Goal: Use online tool/utility: Utilize a website feature to perform a specific function

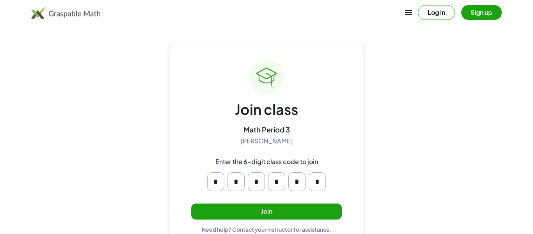
click at [330, 210] on button "Join" at bounding box center [266, 211] width 151 height 16
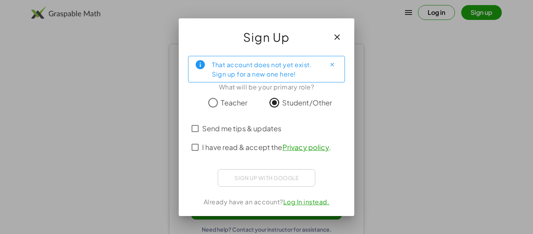
drag, startPoint x: 217, startPoint y: 129, endPoint x: 256, endPoint y: 126, distance: 38.8
click at [256, 126] on span "Send me tips & updates" at bounding box center [241, 128] width 79 height 11
click at [258, 132] on span "Send me tips & updates" at bounding box center [241, 128] width 79 height 11
click at [254, 148] on span "I have read & accept the Privacy policy ." at bounding box center [266, 147] width 129 height 11
click at [335, 62] on button "Close" at bounding box center [332, 65] width 12 height 12
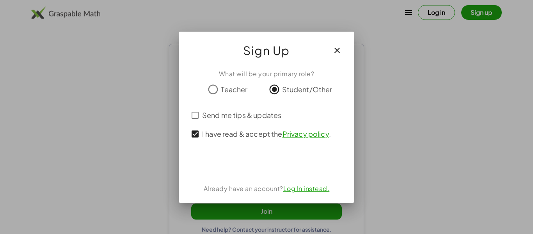
click at [263, 117] on span "Send me tips & updates" at bounding box center [241, 115] width 79 height 11
click at [265, 117] on span "Send me tips & updates" at bounding box center [241, 115] width 79 height 11
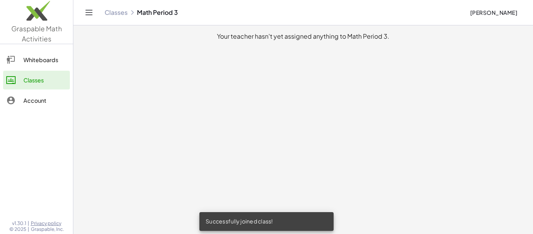
click at [40, 61] on div "Whiteboards" at bounding box center [44, 59] width 43 height 9
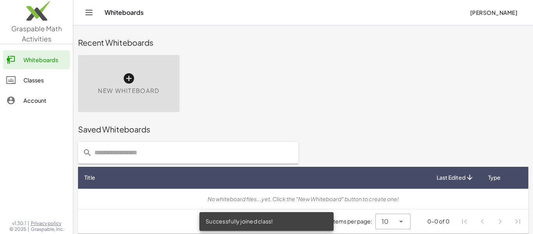
scroll to position [4, 0]
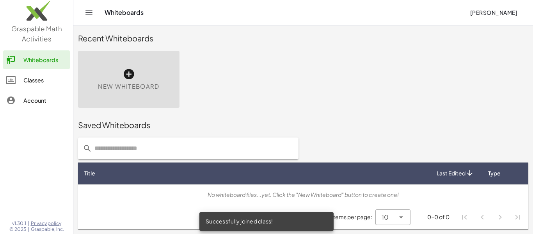
click at [146, 93] on div "New Whiteboard" at bounding box center [128, 79] width 101 height 57
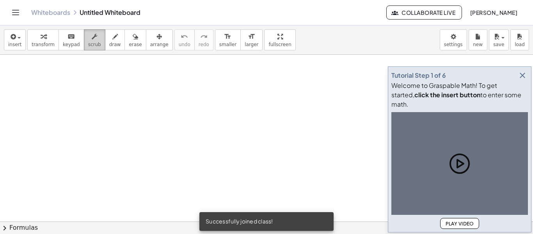
click at [88, 36] on div "button" at bounding box center [94, 36] width 13 height 9
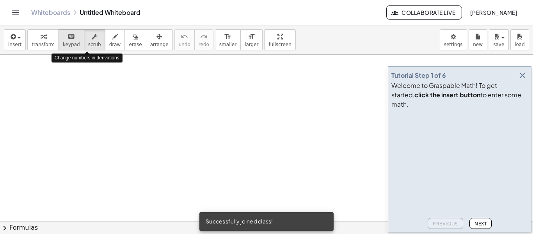
click at [69, 34] on icon "keyboard" at bounding box center [71, 36] width 7 height 9
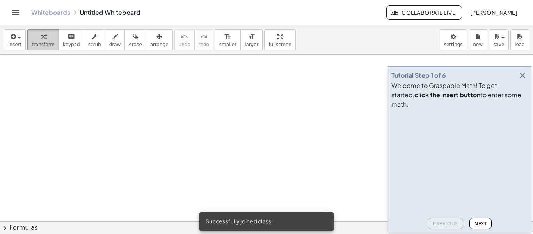
click at [32, 36] on div "button" at bounding box center [43, 36] width 23 height 9
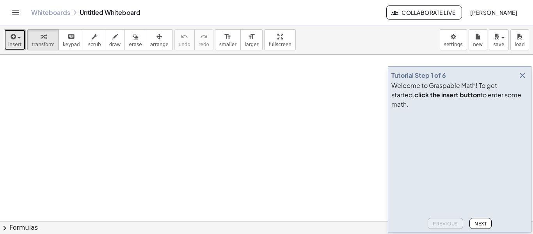
click at [18, 37] on span "button" at bounding box center [19, 38] width 3 height 2
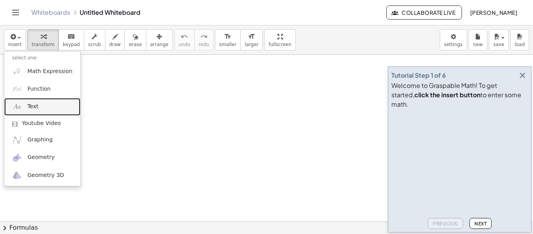
click at [31, 112] on link "Text" at bounding box center [42, 107] width 76 height 18
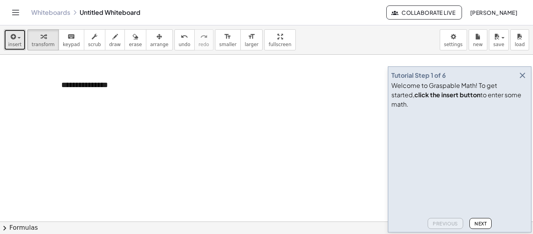
click at [20, 43] on button "insert" at bounding box center [15, 39] width 22 height 21
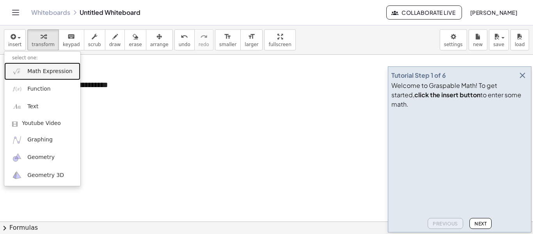
click at [39, 75] on link "Math Expression" at bounding box center [42, 71] width 76 height 18
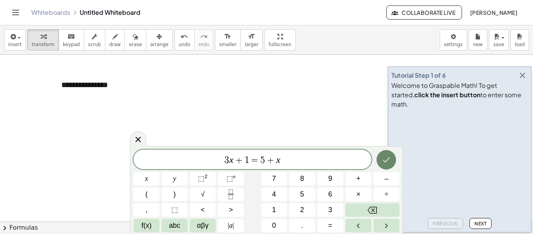
click at [387, 162] on icon "Done" at bounding box center [386, 159] width 9 height 9
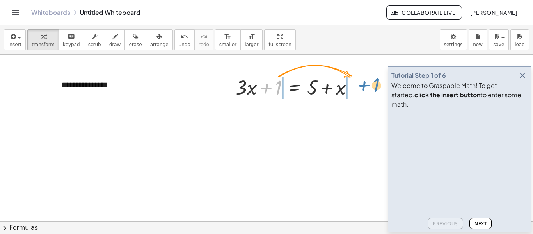
drag, startPoint x: 270, startPoint y: 92, endPoint x: 366, endPoint y: 90, distance: 96.4
click at [366, 90] on div "**********" at bounding box center [266, 221] width 533 height 333
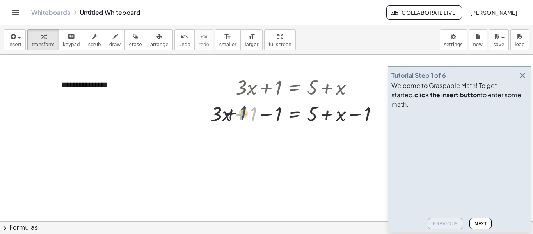
drag, startPoint x: 253, startPoint y: 114, endPoint x: 241, endPoint y: 113, distance: 11.8
click at [241, 113] on div at bounding box center [297, 113] width 181 height 27
drag, startPoint x: 275, startPoint y: 116, endPoint x: 243, endPoint y: 116, distance: 32.0
click at [243, 116] on div at bounding box center [297, 113] width 181 height 27
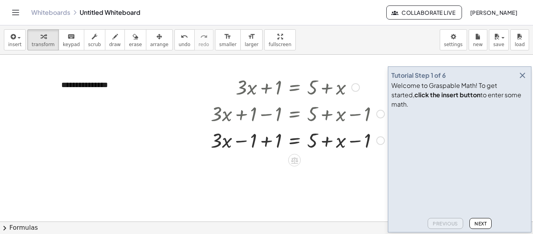
drag, startPoint x: 276, startPoint y: 116, endPoint x: 275, endPoint y: 120, distance: 4.1
click at [275, 120] on div at bounding box center [297, 113] width 181 height 27
drag, startPoint x: 273, startPoint y: 142, endPoint x: 249, endPoint y: 144, distance: 24.3
click at [249, 144] on div at bounding box center [297, 139] width 181 height 27
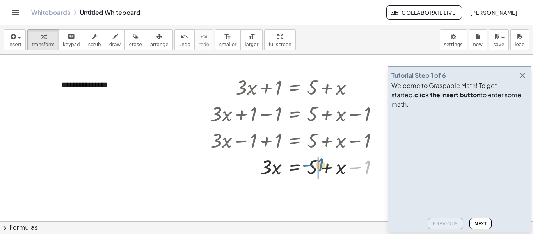
drag, startPoint x: 361, startPoint y: 165, endPoint x: 312, endPoint y: 163, distance: 49.6
click at [312, 163] on div at bounding box center [297, 166] width 181 height 27
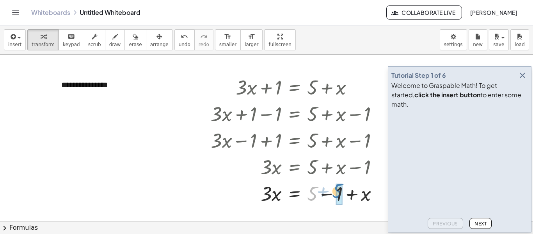
drag, startPoint x: 313, startPoint y: 199, endPoint x: 338, endPoint y: 196, distance: 25.1
click at [308, 193] on div at bounding box center [297, 193] width 181 height 27
drag, startPoint x: 276, startPoint y: 195, endPoint x: 351, endPoint y: 190, distance: 75.9
click at [351, 190] on div at bounding box center [297, 193] width 181 height 27
drag, startPoint x: 265, startPoint y: 180, endPoint x: 270, endPoint y: 196, distance: 16.7
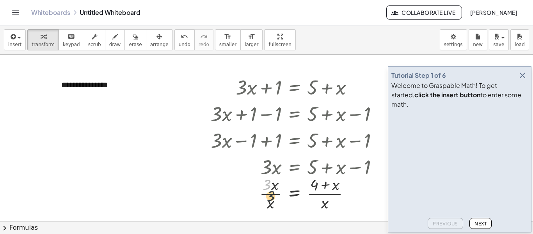
click at [270, 196] on div at bounding box center [297, 192] width 181 height 39
click at [262, 185] on div at bounding box center [297, 192] width 181 height 39
drag, startPoint x: 338, startPoint y: 185, endPoint x: 330, endPoint y: 210, distance: 25.7
click at [330, 210] on div at bounding box center [297, 192] width 181 height 39
drag, startPoint x: 310, startPoint y: 189, endPoint x: 310, endPoint y: 210, distance: 20.7
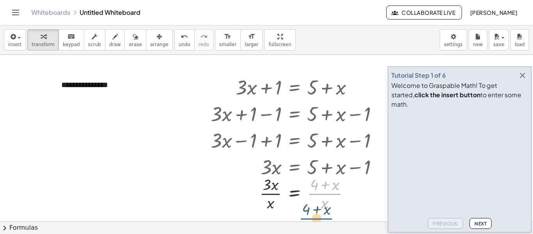
click at [310, 210] on div at bounding box center [297, 192] width 181 height 39
click at [270, 187] on div at bounding box center [297, 192] width 181 height 39
drag, startPoint x: 274, startPoint y: 187, endPoint x: 270, endPoint y: 207, distance: 20.0
drag, startPoint x: 334, startPoint y: 191, endPoint x: 324, endPoint y: 211, distance: 22.2
click at [324, 211] on div at bounding box center [297, 192] width 181 height 39
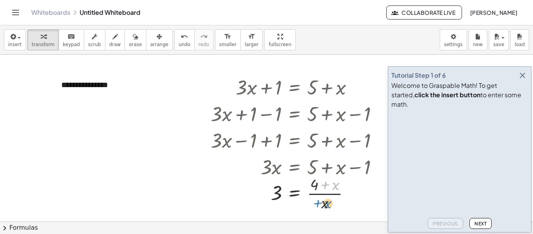
drag, startPoint x: 330, startPoint y: 183, endPoint x: 322, endPoint y: 202, distance: 20.4
click at [322, 202] on div at bounding box center [297, 192] width 181 height 39
drag, startPoint x: 318, startPoint y: 189, endPoint x: 329, endPoint y: 212, distance: 26.0
click at [329, 212] on div "+ · 3 · x + 1 = + 5 + x + · 3 · x + 1 − 1 = + 5 + x − 1 + · 3 · x − 1 + 1 = + 5…" at bounding box center [294, 142] width 191 height 143
drag, startPoint x: 313, startPoint y: 189, endPoint x: 357, endPoint y: 185, distance: 43.5
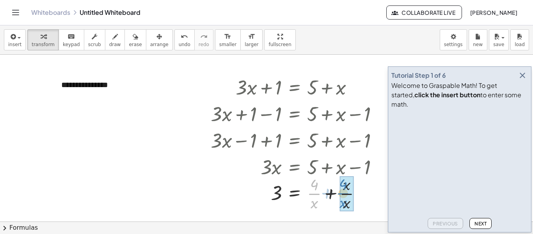
click at [357, 185] on div at bounding box center [297, 192] width 181 height 39
drag, startPoint x: 318, startPoint y: 190, endPoint x: 346, endPoint y: 189, distance: 28.1
drag, startPoint x: 337, startPoint y: 185, endPoint x: 314, endPoint y: 187, distance: 23.5
click at [314, 187] on div at bounding box center [297, 192] width 181 height 39
drag, startPoint x: 338, startPoint y: 189, endPoint x: 329, endPoint y: 208, distance: 21.5
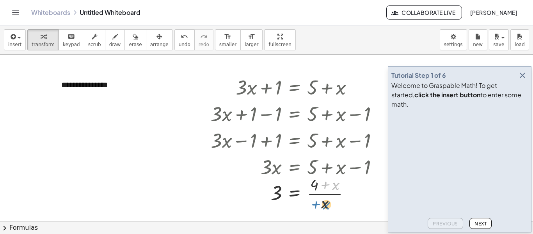
click at [329, 208] on div at bounding box center [297, 192] width 181 height 39
click at [350, 196] on div at bounding box center [350, 193] width 9 height 9
click at [212, 186] on div at bounding box center [297, 192] width 181 height 39
drag, startPoint x: 329, startPoint y: 205, endPoint x: 350, endPoint y: 189, distance: 26.0
click at [350, 189] on div at bounding box center [297, 192] width 181 height 39
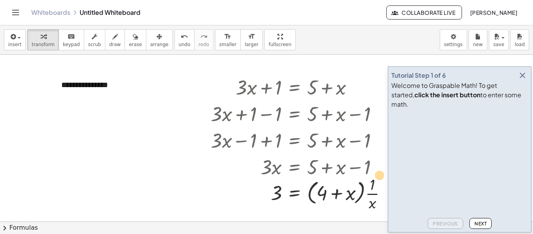
drag, startPoint x: 373, startPoint y: 199, endPoint x: 378, endPoint y: 180, distance: 20.2
click at [378, 180] on div at bounding box center [302, 192] width 190 height 39
click at [377, 182] on div at bounding box center [302, 192] width 190 height 39
drag, startPoint x: 351, startPoint y: 191, endPoint x: 363, endPoint y: 191, distance: 11.7
click at [363, 191] on div at bounding box center [302, 192] width 190 height 39
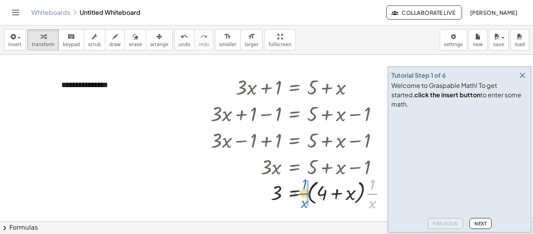
drag, startPoint x: 375, startPoint y: 193, endPoint x: 307, endPoint y: 193, distance: 67.9
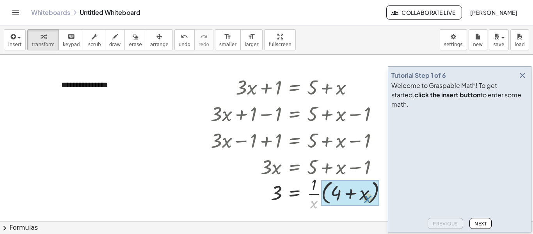
drag, startPoint x: 318, startPoint y: 199, endPoint x: 371, endPoint y: 194, distance: 52.5
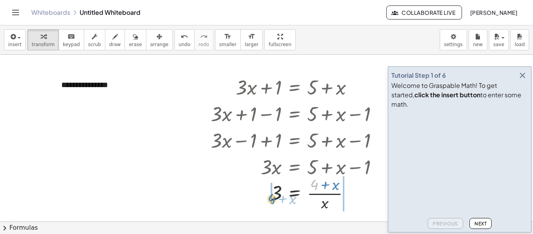
drag, startPoint x: 311, startPoint y: 183, endPoint x: 263, endPoint y: 198, distance: 50.6
click at [263, 198] on div at bounding box center [297, 192] width 181 height 39
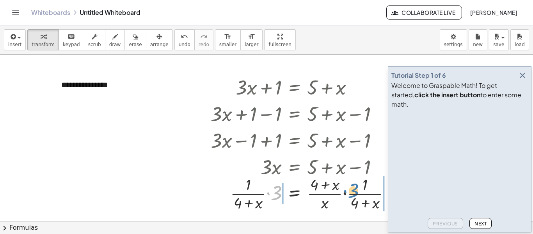
drag, startPoint x: 272, startPoint y: 194, endPoint x: 368, endPoint y: 192, distance: 96.0
click at [368, 192] on div at bounding box center [304, 192] width 194 height 39
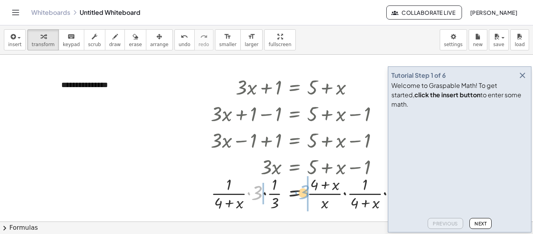
drag, startPoint x: 260, startPoint y: 192, endPoint x: 322, endPoint y: 187, distance: 61.8
click at [322, 187] on div at bounding box center [313, 192] width 213 height 39
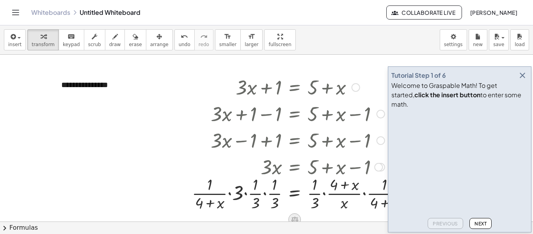
click at [293, 215] on icon at bounding box center [295, 219] width 8 height 8
click at [325, 220] on icon at bounding box center [325, 219] width 7 height 7
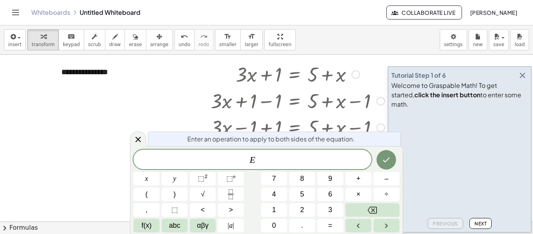
scroll to position [13, 0]
click at [384, 161] on icon "Done" at bounding box center [386, 159] width 9 height 9
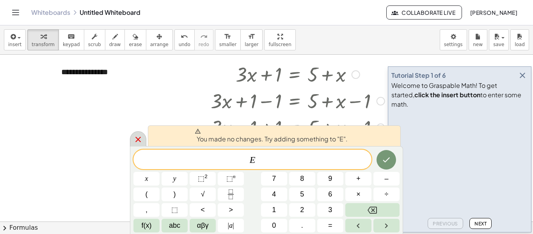
click at [146, 140] on div at bounding box center [138, 138] width 16 height 15
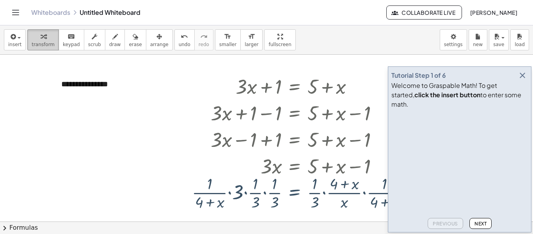
scroll to position [0, 0]
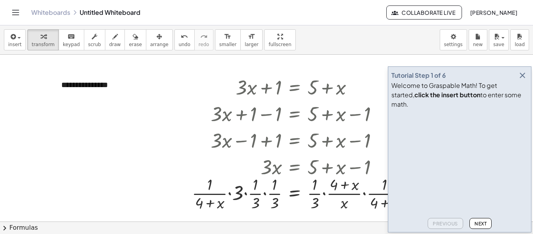
click at [17, 14] on icon "Toggle navigation" at bounding box center [15, 12] width 7 height 5
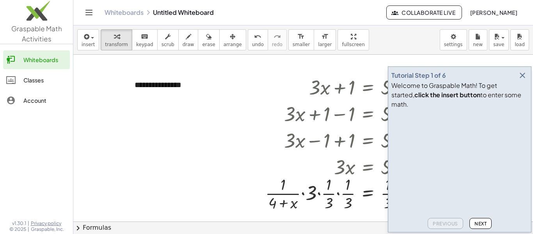
click at [110, 17] on div "Whiteboards Untitled Whiteboard Collaborate Live [PERSON_NAME] Vathanasegaran" at bounding box center [303, 12] width 441 height 25
click at [110, 9] on link "Whiteboards" at bounding box center [124, 13] width 39 height 8
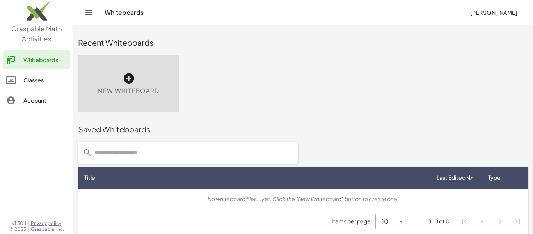
scroll to position [4, 0]
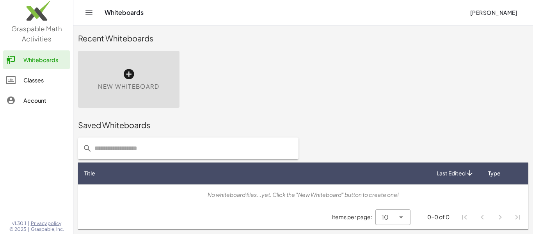
click at [148, 89] on span "New Whiteboard" at bounding box center [128, 86] width 61 height 9
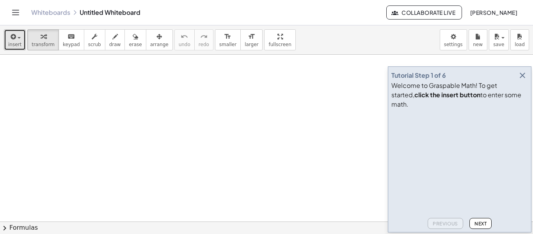
click at [11, 46] on span "insert" at bounding box center [14, 44] width 13 height 5
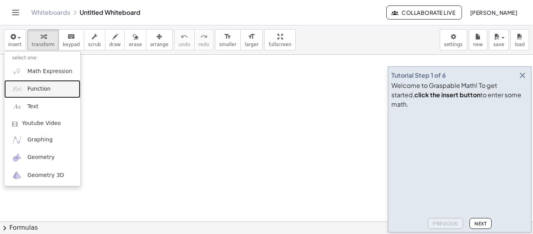
click at [37, 91] on span "Function" at bounding box center [38, 89] width 23 height 8
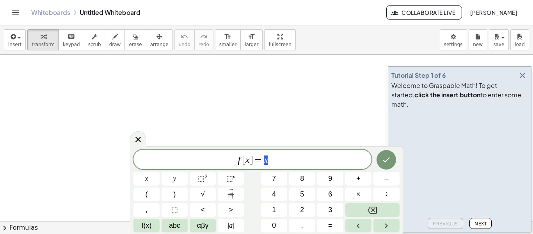
scroll to position [1, 0]
click at [11, 40] on icon "button" at bounding box center [12, 36] width 7 height 9
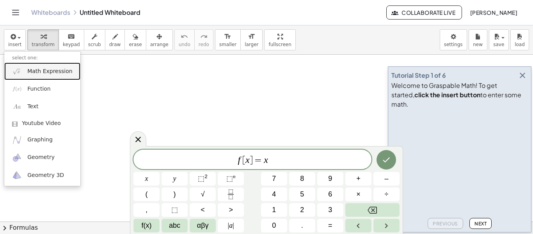
click at [24, 69] on link "Math Expression" at bounding box center [42, 71] width 76 height 18
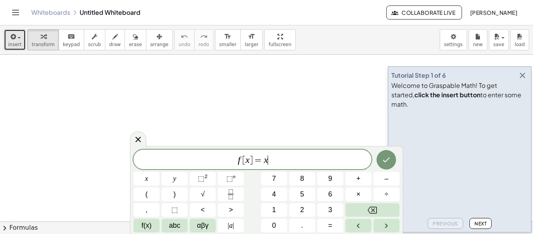
click at [18, 44] on span "insert" at bounding box center [14, 44] width 13 height 5
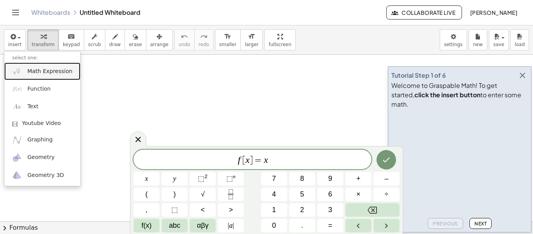
click at [36, 68] on span "Math Expression" at bounding box center [49, 72] width 45 height 8
click at [36, 67] on div at bounding box center [266, 221] width 533 height 333
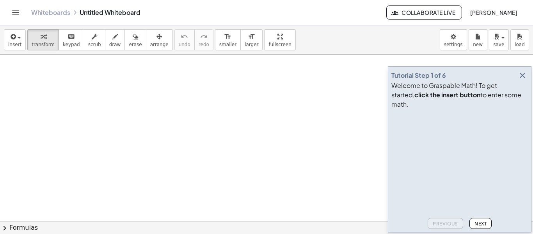
click at [36, 67] on div at bounding box center [266, 221] width 533 height 333
click at [25, 36] on div "insert select one: Math Expression Function Text Youtube Video Graphing Geometr…" at bounding box center [266, 39] width 533 height 29
click at [20, 37] on span "button" at bounding box center [19, 38] width 3 height 2
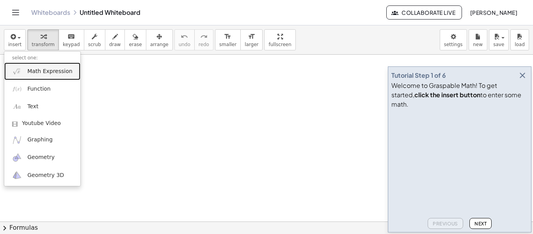
click at [31, 72] on span "Math Expression" at bounding box center [49, 72] width 45 height 8
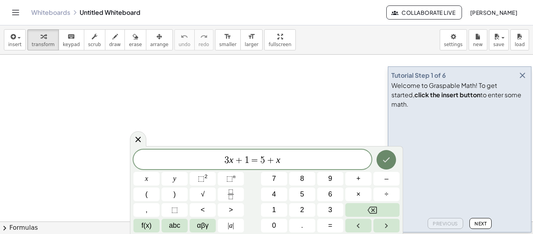
click at [389, 165] on button "Done" at bounding box center [387, 160] width 20 height 20
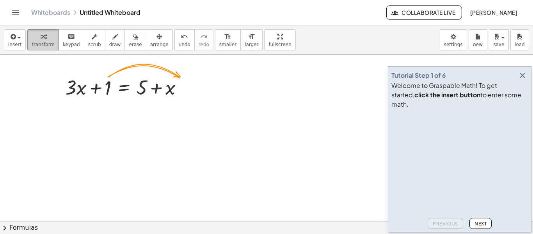
click at [41, 40] on icon "button" at bounding box center [43, 36] width 5 height 9
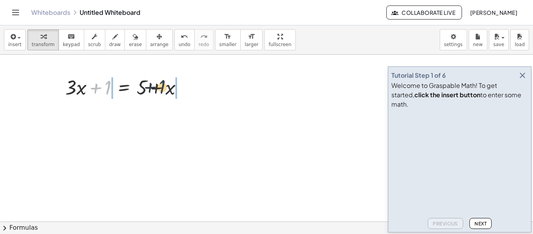
drag, startPoint x: 107, startPoint y: 86, endPoint x: 187, endPoint y: 85, distance: 80.0
click at [187, 85] on div at bounding box center [127, 86] width 132 height 27
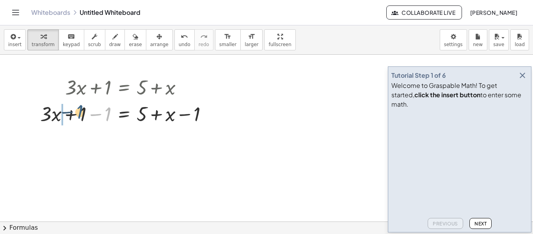
drag, startPoint x: 109, startPoint y: 114, endPoint x: 78, endPoint y: 110, distance: 31.1
click at [78, 110] on div at bounding box center [126, 113] width 181 height 27
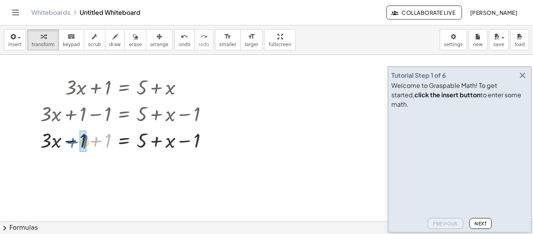
drag, startPoint x: 96, startPoint y: 142, endPoint x: 74, endPoint y: 143, distance: 22.3
click at [74, 143] on div at bounding box center [126, 139] width 181 height 27
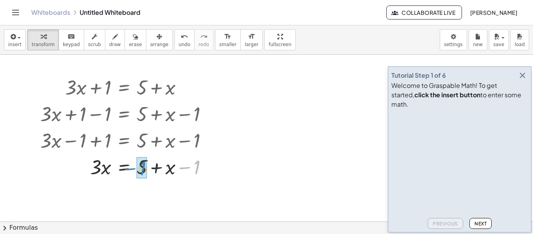
drag, startPoint x: 197, startPoint y: 169, endPoint x: 143, endPoint y: 170, distance: 54.3
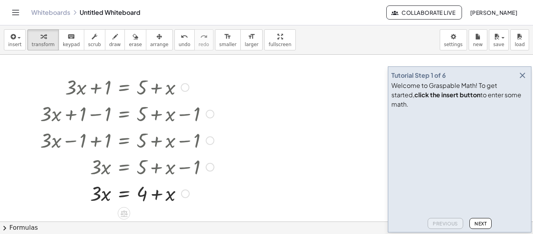
drag, startPoint x: 173, startPoint y: 171, endPoint x: 117, endPoint y: 173, distance: 55.8
click at [117, 173] on div at bounding box center [139, 166] width 206 height 27
drag, startPoint x: 169, startPoint y: 199, endPoint x: 95, endPoint y: 200, distance: 73.4
click at [95, 200] on div at bounding box center [126, 193] width 181 height 27
click at [168, 198] on div at bounding box center [127, 193] width 182 height 27
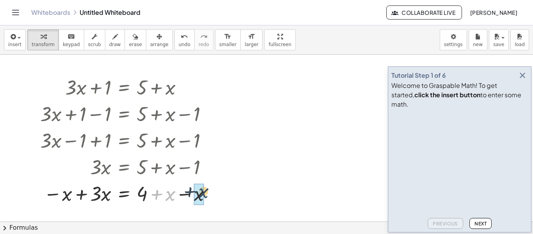
drag, startPoint x: 172, startPoint y: 197, endPoint x: 205, endPoint y: 196, distance: 33.2
click at [205, 196] on div at bounding box center [127, 193] width 182 height 27
drag, startPoint x: 153, startPoint y: 194, endPoint x: 185, endPoint y: 193, distance: 32.8
click at [124, 194] on div "· 3 · x = 4 − x +" at bounding box center [124, 194] width 0 height 0
drag, startPoint x: 153, startPoint y: 194, endPoint x: 207, endPoint y: 168, distance: 59.7
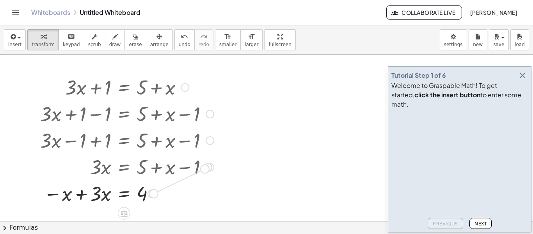
click at [124, 87] on div "+ · 3 · x + 1 = + 5 + x + · 3 · x + 1 − 1 = + 5 + x − 1 + · 3 · x − 1 + 1 = + 5…" at bounding box center [124, 87] width 0 height 0
drag, startPoint x: 156, startPoint y: 198, endPoint x: 164, endPoint y: 203, distance: 9.1
click at [164, 203] on div at bounding box center [126, 193] width 181 height 27
drag, startPoint x: 99, startPoint y: 195, endPoint x: 66, endPoint y: 195, distance: 33.6
click at [66, 195] on div at bounding box center [126, 193] width 181 height 27
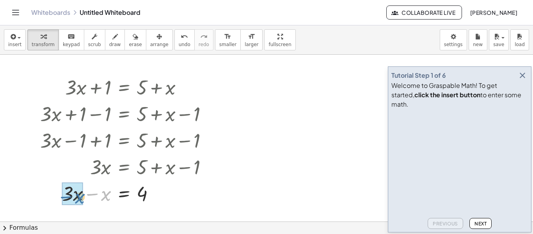
drag, startPoint x: 110, startPoint y: 203, endPoint x: 79, endPoint y: 206, distance: 31.0
click at [79, 206] on div at bounding box center [126, 193] width 181 height 27
drag, startPoint x: 142, startPoint y: 197, endPoint x: 135, endPoint y: 194, distance: 7.0
click at [135, 194] on div at bounding box center [126, 193] width 181 height 27
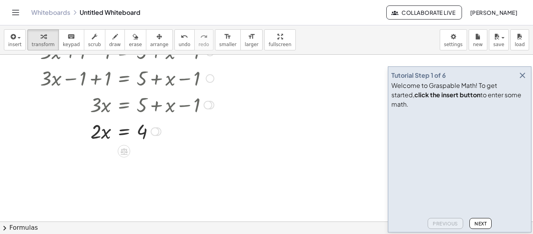
scroll to position [69, 0]
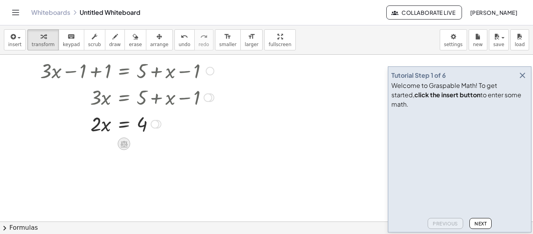
click at [122, 147] on icon at bounding box center [124, 144] width 7 height 7
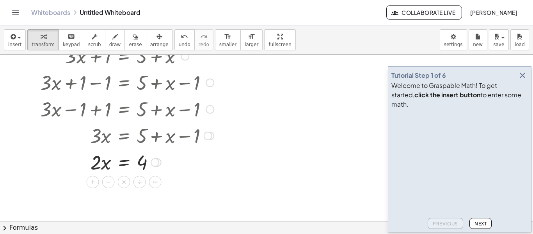
scroll to position [0, 0]
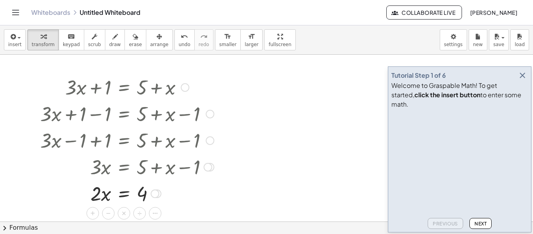
drag, startPoint x: 66, startPoint y: 92, endPoint x: 185, endPoint y: 93, distance: 118.7
click at [185, 93] on div at bounding box center [126, 86] width 181 height 27
drag, startPoint x: 177, startPoint y: 92, endPoint x: 83, endPoint y: 90, distance: 94.5
click at [83, 90] on div at bounding box center [126, 86] width 181 height 27
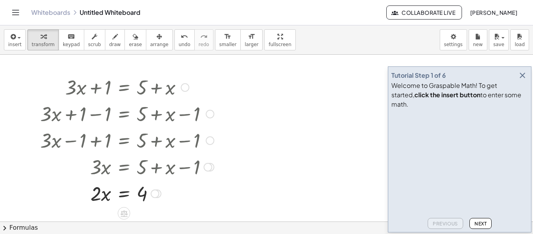
click at [83, 90] on div at bounding box center [126, 86] width 181 height 27
click at [119, 209] on div at bounding box center [124, 213] width 12 height 12
click at [126, 212] on div "×" at bounding box center [124, 213] width 12 height 12
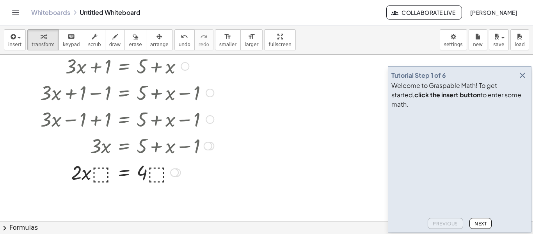
scroll to position [40, 0]
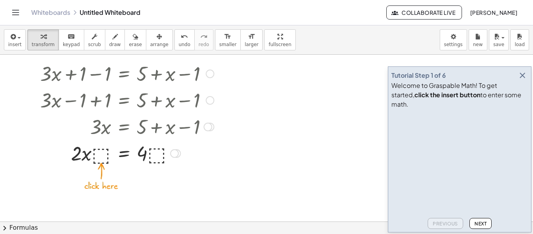
click at [103, 155] on div at bounding box center [126, 152] width 181 height 27
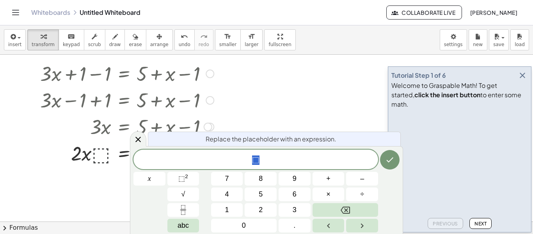
scroll to position [3, 0]
click at [262, 205] on span "2" at bounding box center [261, 210] width 4 height 11
click at [363, 211] on button "Backspace" at bounding box center [346, 210] width 66 height 14
click at [387, 166] on button "Done" at bounding box center [390, 160] width 20 height 20
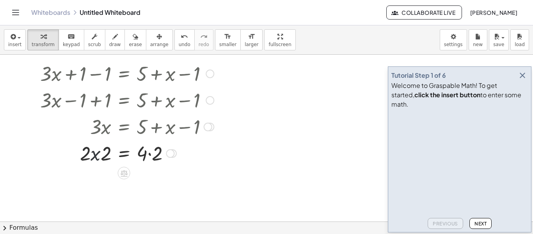
click at [97, 157] on div at bounding box center [126, 152] width 181 height 27
click at [105, 155] on div at bounding box center [126, 152] width 181 height 27
click at [132, 174] on div at bounding box center [266, 180] width 533 height 333
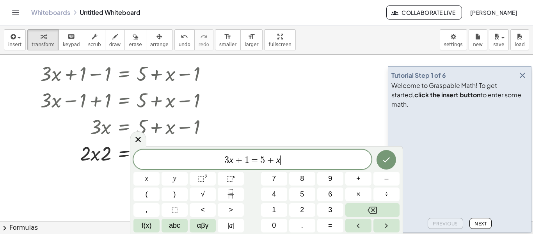
scroll to position [4, 0]
click at [385, 160] on icon "Done" at bounding box center [386, 159] width 9 height 9
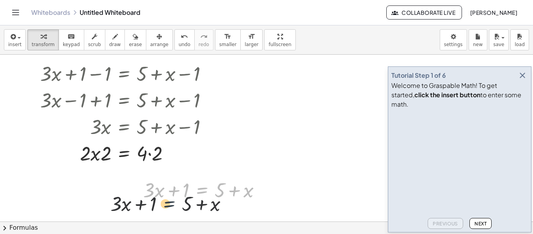
drag, startPoint x: 196, startPoint y: 186, endPoint x: 140, endPoint y: 197, distance: 57.3
click at [140, 197] on div "+ · 3 · x + 1 = + 5 + x + · 3 · x + 1 = + 5 + x" at bounding box center [202, 189] width 141 height 30
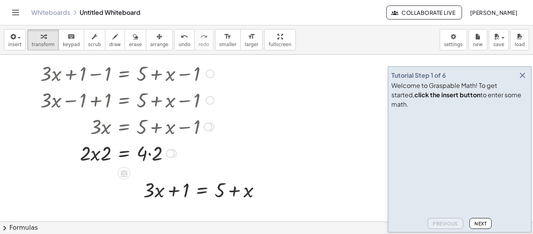
click at [135, 160] on div at bounding box center [126, 152] width 181 height 27
click at [0, 0] on span at bounding box center [0, 0] width 0 height 0
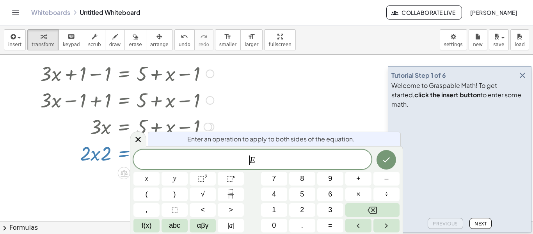
click at [118, 176] on div at bounding box center [266, 180] width 533 height 333
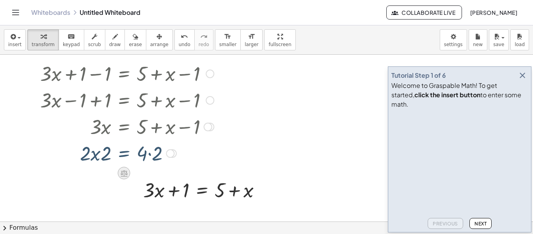
click at [122, 173] on icon at bounding box center [124, 173] width 7 height 7
click at [101, 158] on div at bounding box center [126, 152] width 181 height 27
drag, startPoint x: 102, startPoint y: 158, endPoint x: 135, endPoint y: 152, distance: 33.7
click at [135, 152] on div at bounding box center [126, 152] width 181 height 27
drag, startPoint x: 96, startPoint y: 148, endPoint x: 94, endPoint y: 162, distance: 14.2
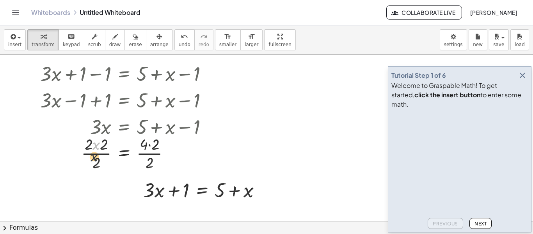
click at [94, 162] on div at bounding box center [126, 152] width 181 height 39
drag, startPoint x: 93, startPoint y: 165, endPoint x: 84, endPoint y: 148, distance: 19.6
click at [84, 148] on div at bounding box center [126, 152] width 181 height 39
drag, startPoint x: 107, startPoint y: 153, endPoint x: 89, endPoint y: 150, distance: 18.5
click at [89, 150] on div at bounding box center [126, 152] width 181 height 39
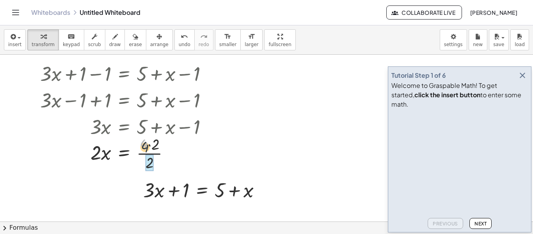
drag, startPoint x: 143, startPoint y: 148, endPoint x: 146, endPoint y: 157, distance: 10.4
drag, startPoint x: 157, startPoint y: 155, endPoint x: 140, endPoint y: 147, distance: 18.7
click at [101, 154] on div at bounding box center [126, 152] width 181 height 27
click at [101, 157] on div at bounding box center [126, 152] width 181 height 27
click at [105, 153] on div at bounding box center [126, 152] width 181 height 27
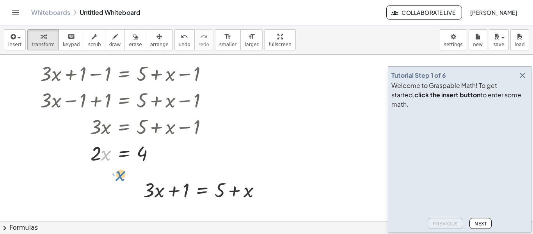
drag, startPoint x: 105, startPoint y: 153, endPoint x: 117, endPoint y: 174, distance: 23.6
drag, startPoint x: 103, startPoint y: 154, endPoint x: 141, endPoint y: 174, distance: 43.5
drag, startPoint x: 94, startPoint y: 151, endPoint x: 138, endPoint y: 150, distance: 43.3
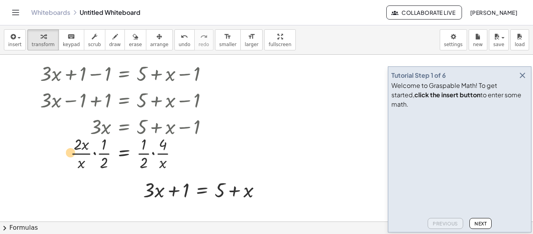
drag, startPoint x: 103, startPoint y: 160, endPoint x: 66, endPoint y: 148, distance: 39.3
click at [66, 148] on div at bounding box center [126, 152] width 181 height 39
drag, startPoint x: 145, startPoint y: 159, endPoint x: 66, endPoint y: 145, distance: 80.5
click at [66, 145] on div at bounding box center [126, 152] width 181 height 39
drag, startPoint x: 140, startPoint y: 153, endPoint x: 192, endPoint y: 228, distance: 91.6
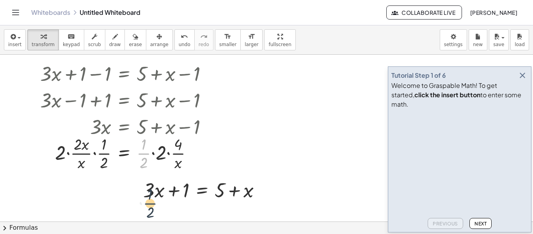
click at [192, 228] on div "insert select one: Math Expression Function Text Youtube Video Graphing Geometr…" at bounding box center [266, 129] width 533 height 208
drag, startPoint x: 165, startPoint y: 154, endPoint x: 174, endPoint y: 155, distance: 9.0
click at [174, 155] on div at bounding box center [126, 152] width 181 height 39
drag, startPoint x: 145, startPoint y: 155, endPoint x: 159, endPoint y: 154, distance: 14.5
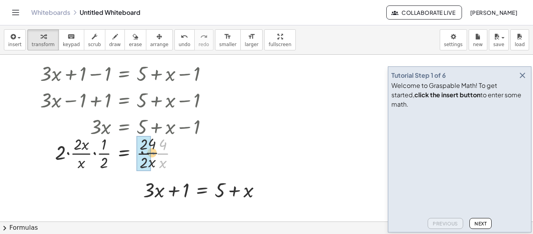
drag, startPoint x: 162, startPoint y: 154, endPoint x: 143, endPoint y: 153, distance: 19.2
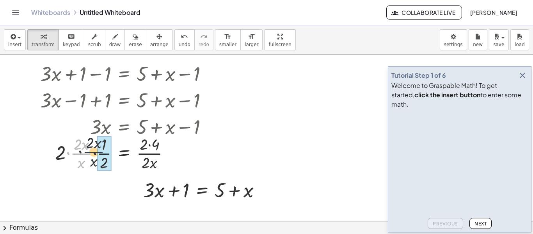
drag, startPoint x: 85, startPoint y: 153, endPoint x: 96, endPoint y: 153, distance: 11.3
drag, startPoint x: 106, startPoint y: 146, endPoint x: 103, endPoint y: 163, distance: 17.1
click at [153, 162] on div at bounding box center [126, 152] width 181 height 39
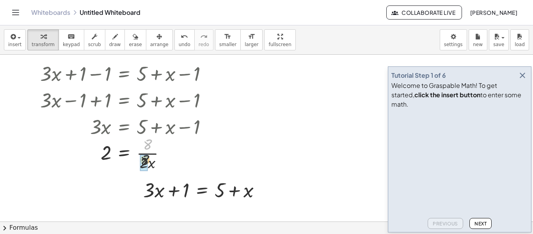
drag, startPoint x: 146, startPoint y: 152, endPoint x: 145, endPoint y: 164, distance: 12.1
drag, startPoint x: 140, startPoint y: 164, endPoint x: 146, endPoint y: 153, distance: 12.5
click at [146, 153] on div at bounding box center [126, 152] width 181 height 39
drag, startPoint x: 159, startPoint y: 162, endPoint x: 160, endPoint y: 173, distance: 11.3
drag, startPoint x: 148, startPoint y: 156, endPoint x: 166, endPoint y: 142, distance: 23.1
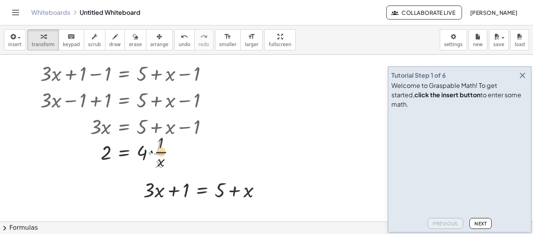
click at [166, 142] on div at bounding box center [126, 152] width 181 height 39
drag, startPoint x: 141, startPoint y: 154, endPoint x: 155, endPoint y: 136, distance: 22.3
click at [155, 136] on div at bounding box center [126, 152] width 181 height 39
drag, startPoint x: 142, startPoint y: 165, endPoint x: 153, endPoint y: 149, distance: 18.6
click at [153, 149] on div at bounding box center [126, 152] width 181 height 39
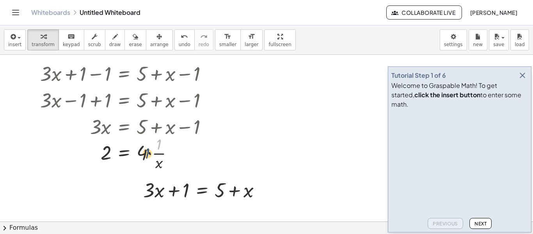
drag, startPoint x: 167, startPoint y: 139, endPoint x: 145, endPoint y: 152, distance: 26.1
click at [145, 152] on div at bounding box center [126, 152] width 181 height 39
drag, startPoint x: 143, startPoint y: 152, endPoint x: 154, endPoint y: 143, distance: 14.1
click at [154, 143] on div at bounding box center [126, 152] width 181 height 39
drag, startPoint x: 144, startPoint y: 164, endPoint x: 162, endPoint y: 152, distance: 21.4
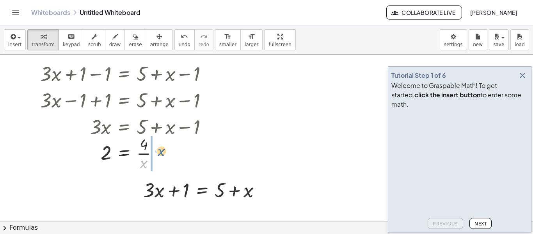
click at [162, 152] on div at bounding box center [126, 152] width 181 height 39
click at [152, 146] on div at bounding box center [126, 152] width 181 height 39
drag, startPoint x: 161, startPoint y: 164, endPoint x: 144, endPoint y: 154, distance: 19.2
drag, startPoint x: 144, startPoint y: 162, endPoint x: 158, endPoint y: 152, distance: 16.7
click at [158, 152] on div at bounding box center [126, 152] width 181 height 39
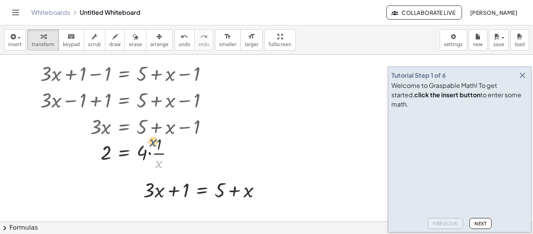
drag, startPoint x: 164, startPoint y: 162, endPoint x: 166, endPoint y: 143, distance: 18.8
click at [166, 143] on div at bounding box center [126, 152] width 181 height 39
drag, startPoint x: 161, startPoint y: 164, endPoint x: 143, endPoint y: 156, distance: 19.5
drag, startPoint x: 109, startPoint y: 155, endPoint x: 152, endPoint y: 145, distance: 44.2
drag, startPoint x: 73, startPoint y: 154, endPoint x: 99, endPoint y: 155, distance: 25.4
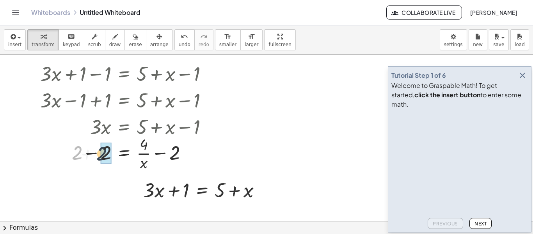
click at [99, 155] on div at bounding box center [126, 152] width 181 height 39
drag, startPoint x: 179, startPoint y: 153, endPoint x: 139, endPoint y: 146, distance: 40.2
click at [139, 146] on div at bounding box center [126, 152] width 181 height 39
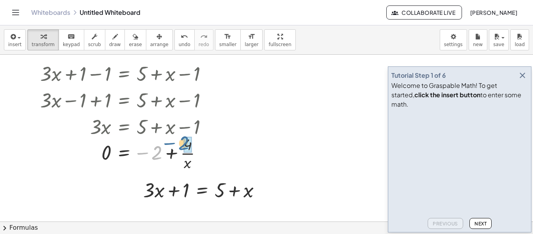
drag, startPoint x: 158, startPoint y: 151, endPoint x: 188, endPoint y: 145, distance: 30.7
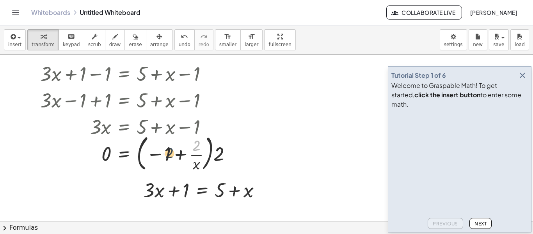
drag, startPoint x: 197, startPoint y: 149, endPoint x: 168, endPoint y: 156, distance: 29.4
click at [168, 156] on div at bounding box center [138, 153] width 205 height 42
drag, startPoint x: 196, startPoint y: 166, endPoint x: 166, endPoint y: 162, distance: 30.3
click at [166, 162] on div at bounding box center [138, 153] width 205 height 42
drag, startPoint x: 164, startPoint y: 156, endPoint x: 198, endPoint y: 152, distance: 34.2
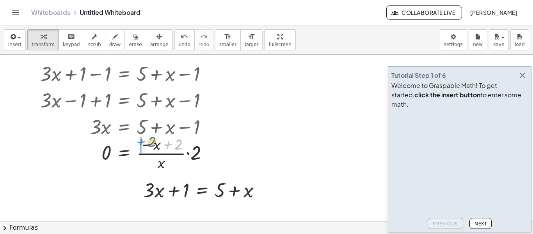
drag, startPoint x: 176, startPoint y: 149, endPoint x: 148, endPoint y: 145, distance: 28.8
click at [148, 145] on div at bounding box center [127, 152] width 183 height 39
drag, startPoint x: 164, startPoint y: 143, endPoint x: 143, endPoint y: 146, distance: 21.7
click at [143, 146] on div at bounding box center [126, 152] width 181 height 39
drag, startPoint x: 173, startPoint y: 145, endPoint x: 190, endPoint y: 151, distance: 18.1
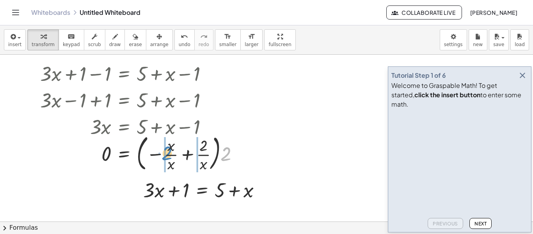
drag, startPoint x: 231, startPoint y: 157, endPoint x: 174, endPoint y: 155, distance: 57.4
click at [174, 155] on div at bounding box center [142, 153] width 213 height 42
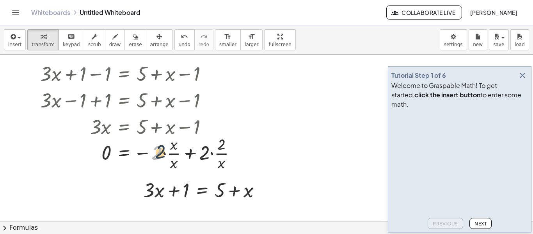
drag, startPoint x: 155, startPoint y: 160, endPoint x: 163, endPoint y: 158, distance: 8.5
click at [163, 158] on div at bounding box center [141, 152] width 210 height 39
drag, startPoint x: 203, startPoint y: 157, endPoint x: 221, endPoint y: 155, distance: 18.0
click at [221, 155] on div at bounding box center [141, 152] width 210 height 39
click at [129, 44] on span "erase" at bounding box center [135, 44] width 13 height 5
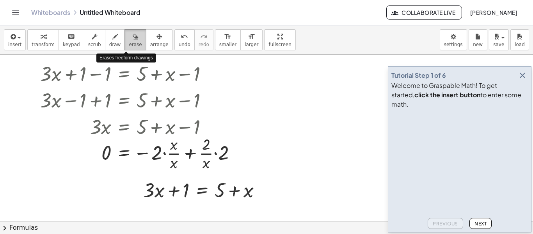
click at [129, 45] on span "erase" at bounding box center [135, 44] width 13 height 5
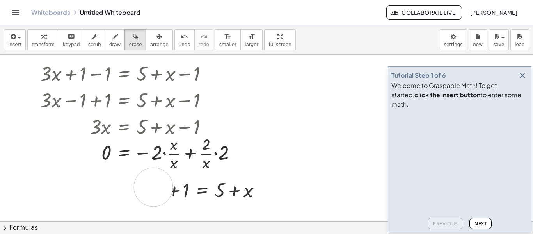
click at [155, 186] on div at bounding box center [266, 180] width 533 height 333
drag, startPoint x: 186, startPoint y: 190, endPoint x: 171, endPoint y: 185, distance: 16.5
click at [171, 185] on div at bounding box center [266, 180] width 533 height 333
drag, startPoint x: 190, startPoint y: 189, endPoint x: 299, endPoint y: 191, distance: 108.9
click at [299, 191] on div at bounding box center [266, 180] width 533 height 333
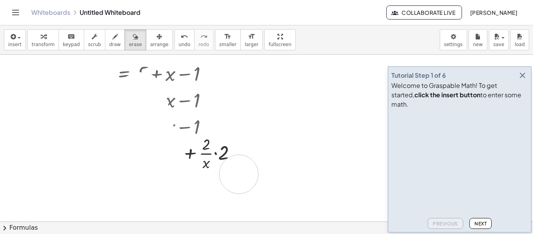
drag, startPoint x: 284, startPoint y: 193, endPoint x: 238, endPoint y: 170, distance: 50.6
click at [238, 170] on div at bounding box center [266, 180] width 533 height 333
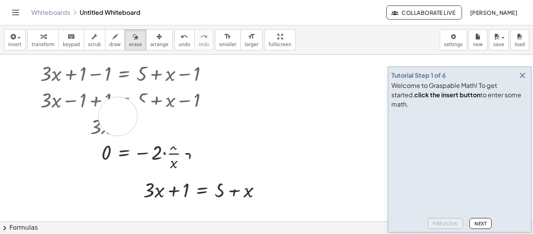
drag, startPoint x: 238, startPoint y: 170, endPoint x: 45, endPoint y: 114, distance: 201.6
click at [45, 114] on div at bounding box center [266, 180] width 533 height 333
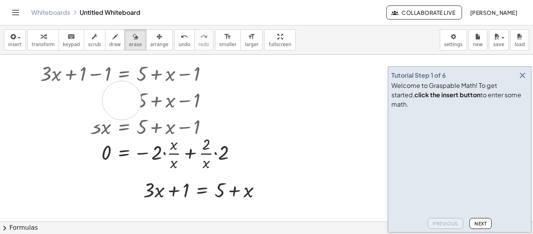
drag, startPoint x: 46, startPoint y: 112, endPoint x: 162, endPoint y: 89, distance: 118.2
click at [162, 89] on div at bounding box center [266, 180] width 533 height 333
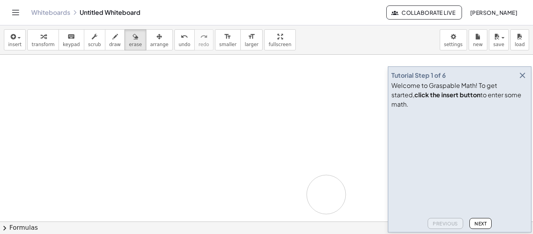
drag, startPoint x: 155, startPoint y: 75, endPoint x: 326, endPoint y: 193, distance: 207.4
click at [326, 193] on div at bounding box center [266, 180] width 533 height 333
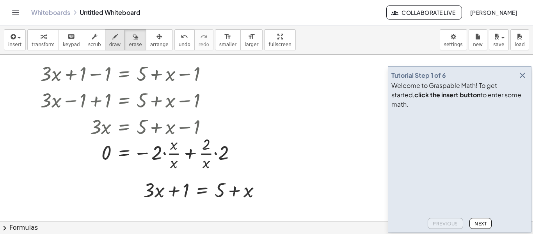
click at [114, 43] on button "draw" at bounding box center [115, 39] width 20 height 21
drag, startPoint x: 173, startPoint y: 80, endPoint x: 217, endPoint y: 76, distance: 44.3
click at [217, 76] on div at bounding box center [266, 180] width 533 height 333
click at [133, 39] on icon "button" at bounding box center [135, 36] width 5 height 9
drag, startPoint x: 151, startPoint y: 78, endPoint x: 253, endPoint y: 76, distance: 102.7
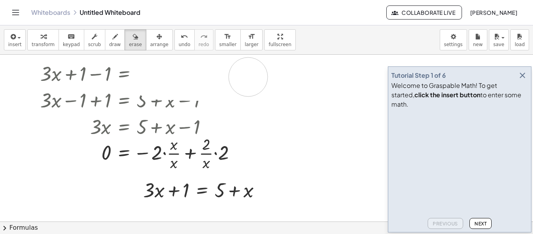
click at [253, 76] on div at bounding box center [266, 180] width 533 height 333
click at [179, 40] on div "undo" at bounding box center [185, 36] width 12 height 9
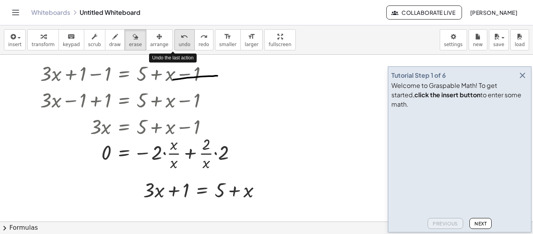
click at [179, 40] on div "undo" at bounding box center [185, 36] width 12 height 9
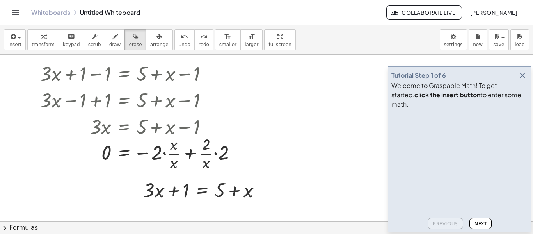
click at [45, 9] on link "Whiteboards" at bounding box center [50, 13] width 39 height 8
